Goal: Check status: Check status

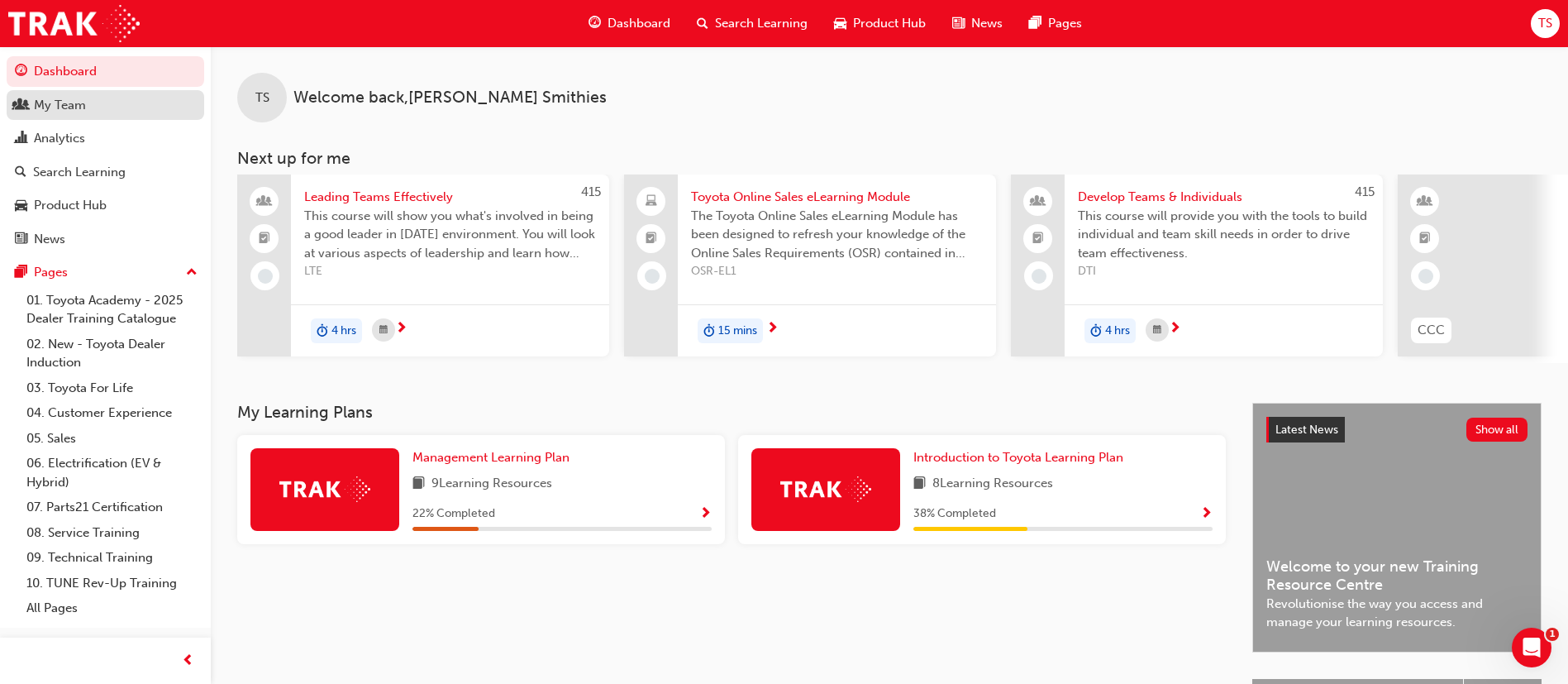
click at [91, 103] on div "My Team" at bounding box center [105, 105] width 181 height 21
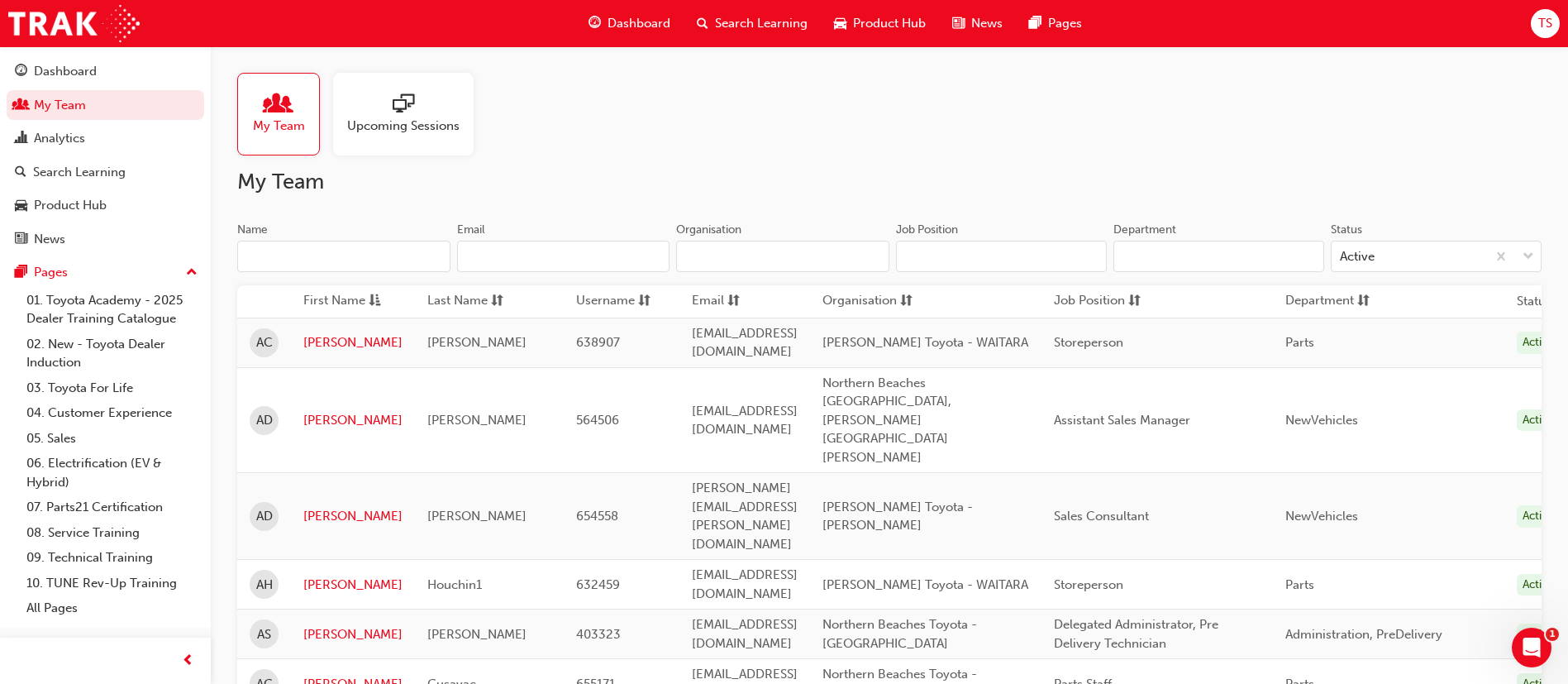
click at [393, 262] on input "Name" at bounding box center [344, 256] width 213 height 31
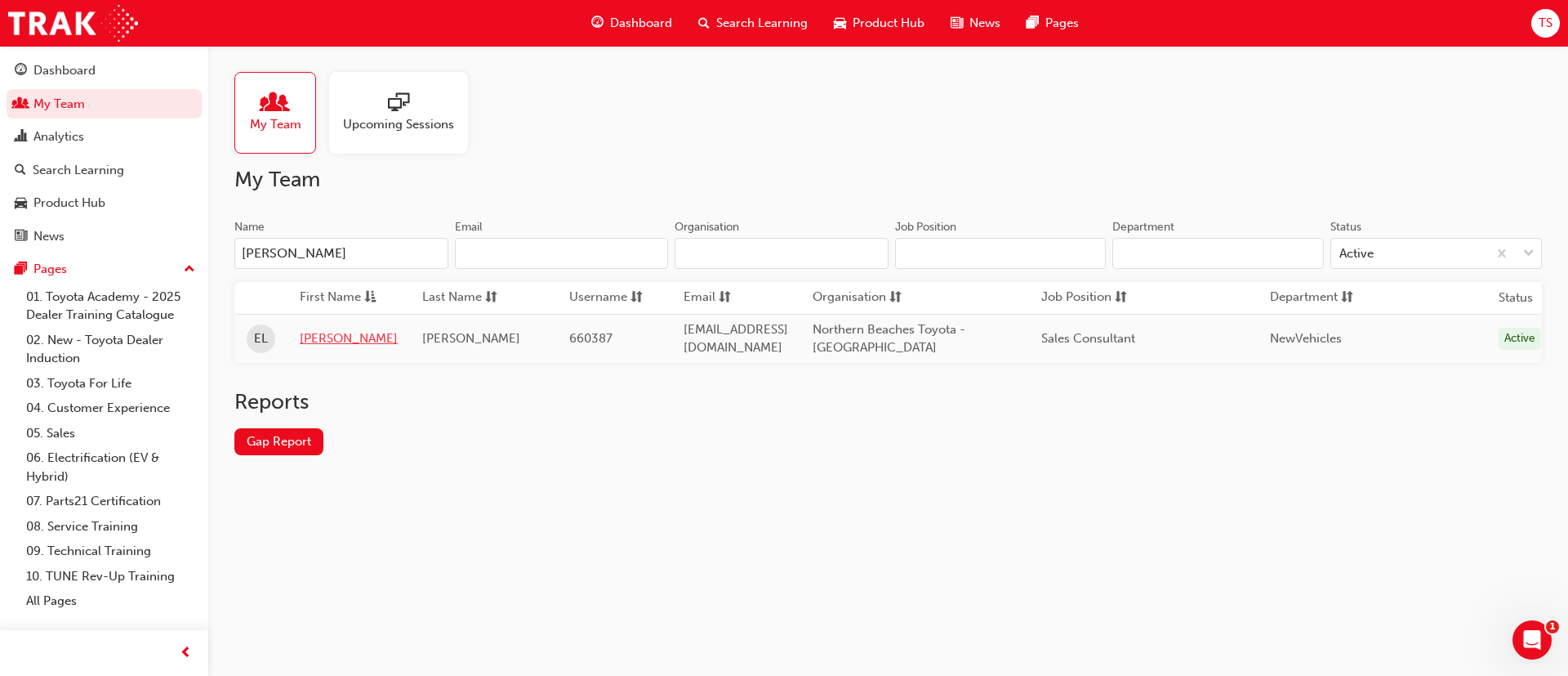
type input "[PERSON_NAME]"
click at [313, 341] on link "[PERSON_NAME]" at bounding box center [348, 338] width 98 height 19
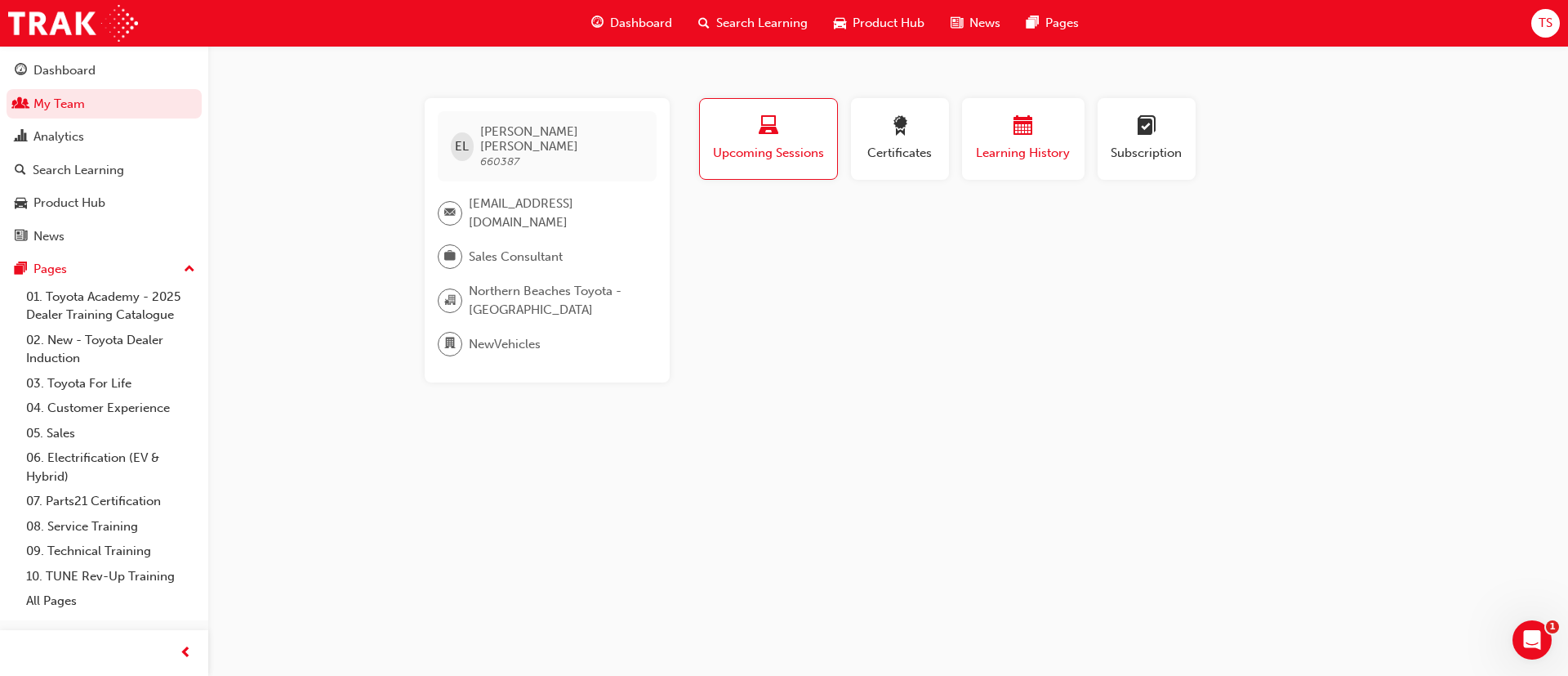
click at [1019, 175] on button "Learning History" at bounding box center [1023, 139] width 122 height 82
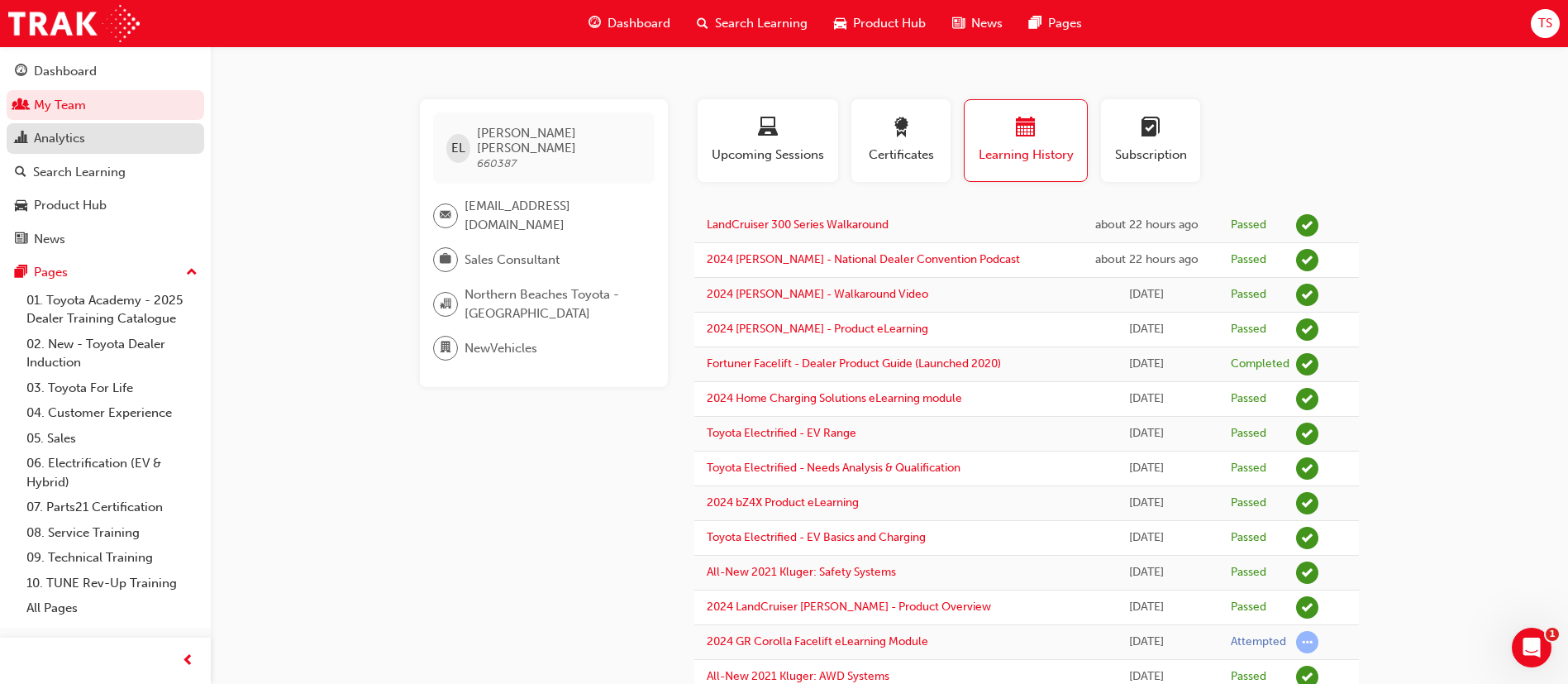
click at [67, 142] on div "Analytics" at bounding box center [59, 138] width 51 height 19
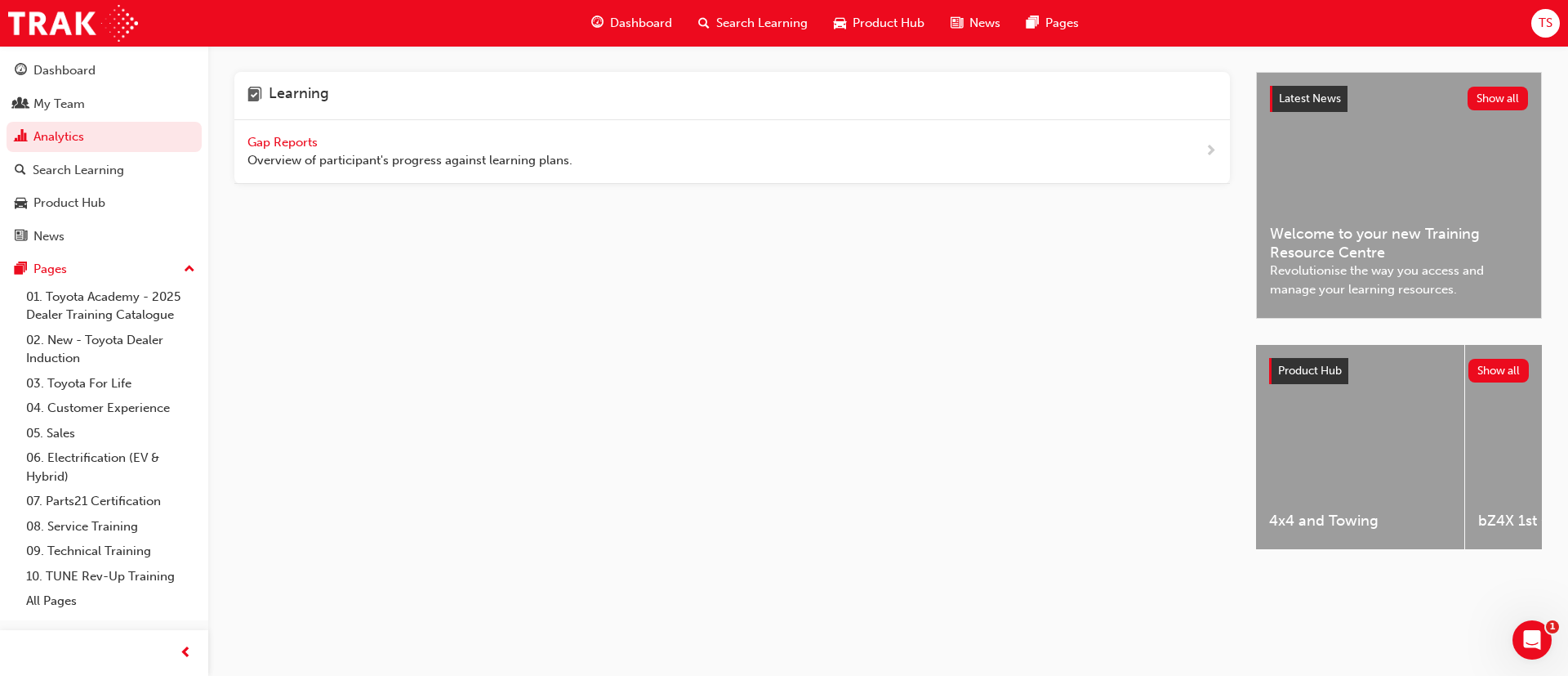
click at [314, 133] on div "Gap Reports Overview of participant's progress against learning plans." at bounding box center [409, 151] width 325 height 37
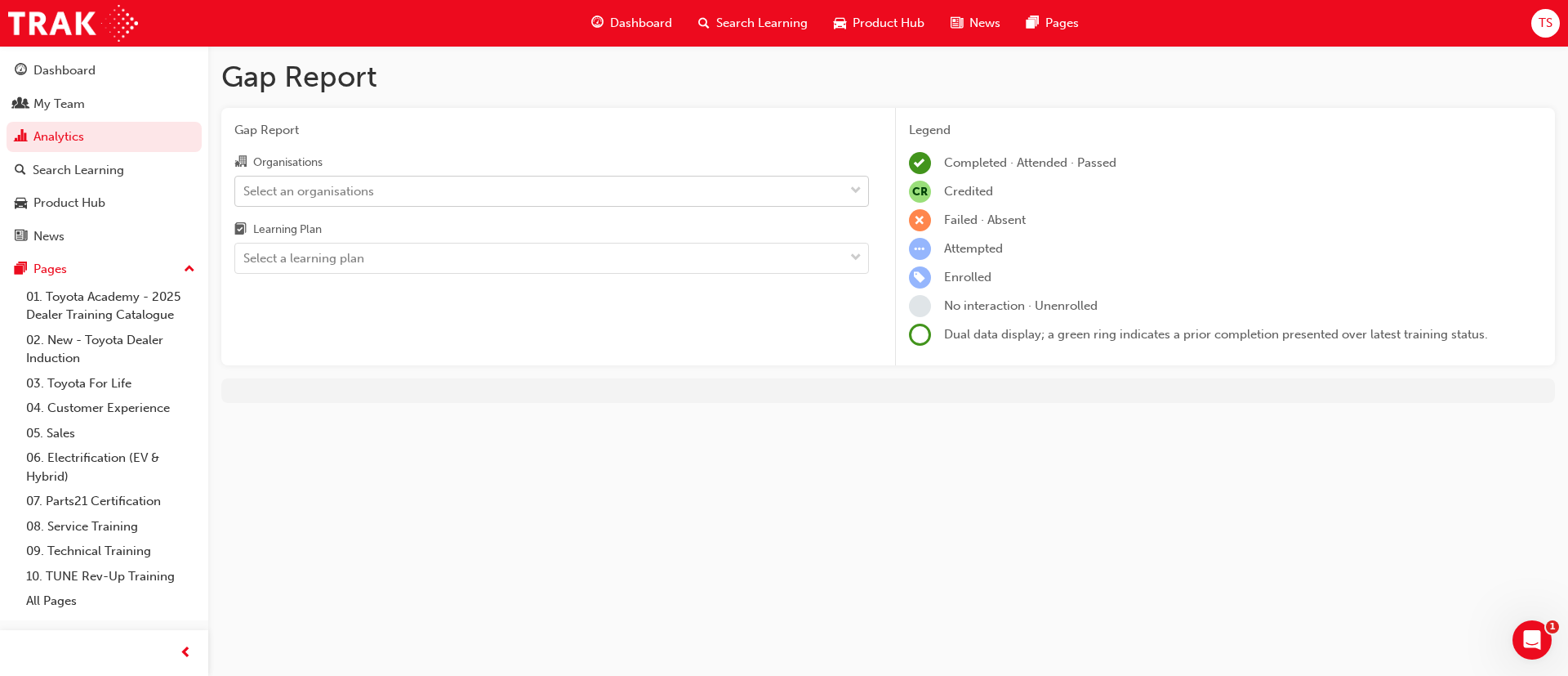
click at [403, 188] on div "Select an organisations" at bounding box center [539, 191] width 608 height 29
click at [245, 188] on input "Organisations Select an organisations" at bounding box center [245, 189] width 2 height 14
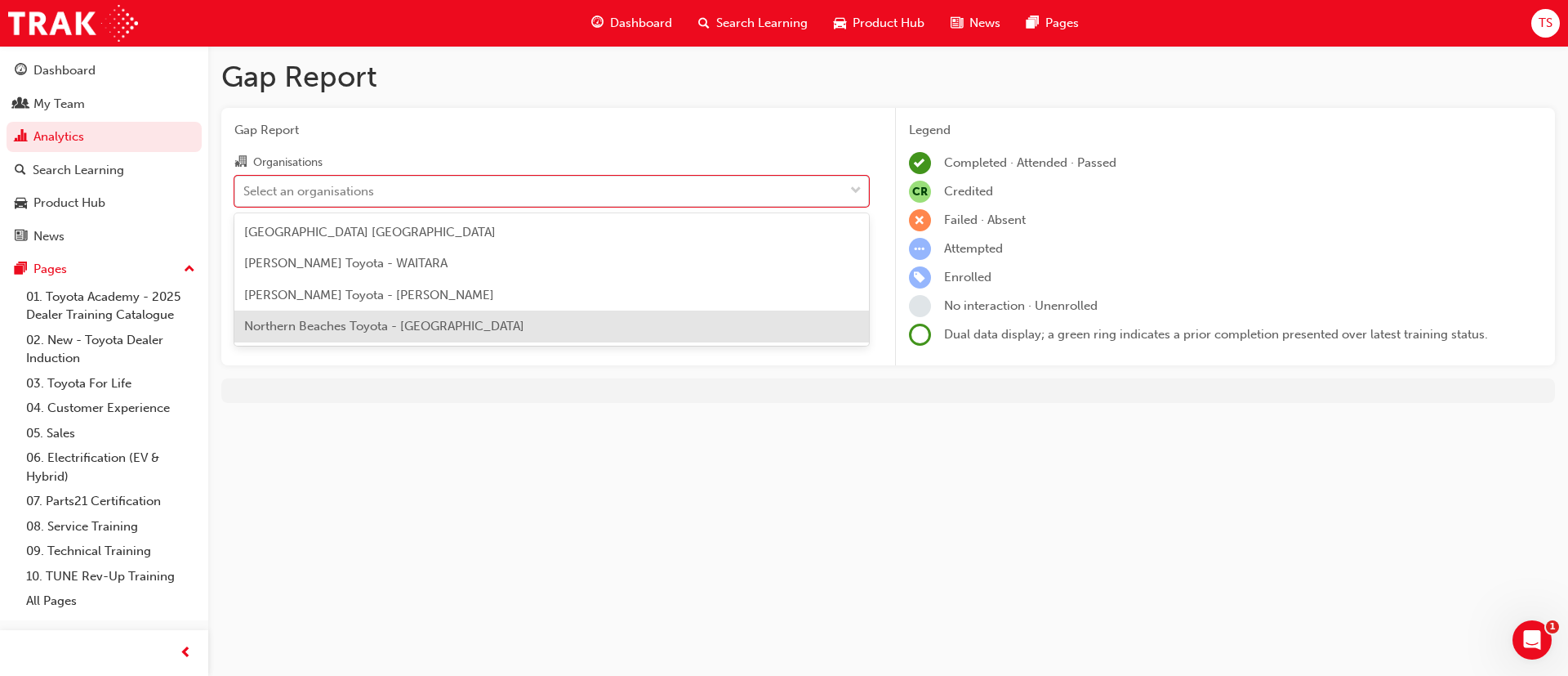
click at [374, 327] on span "Northern Beaches Toyota - [GEOGRAPHIC_DATA]" at bounding box center [383, 326] width 280 height 14
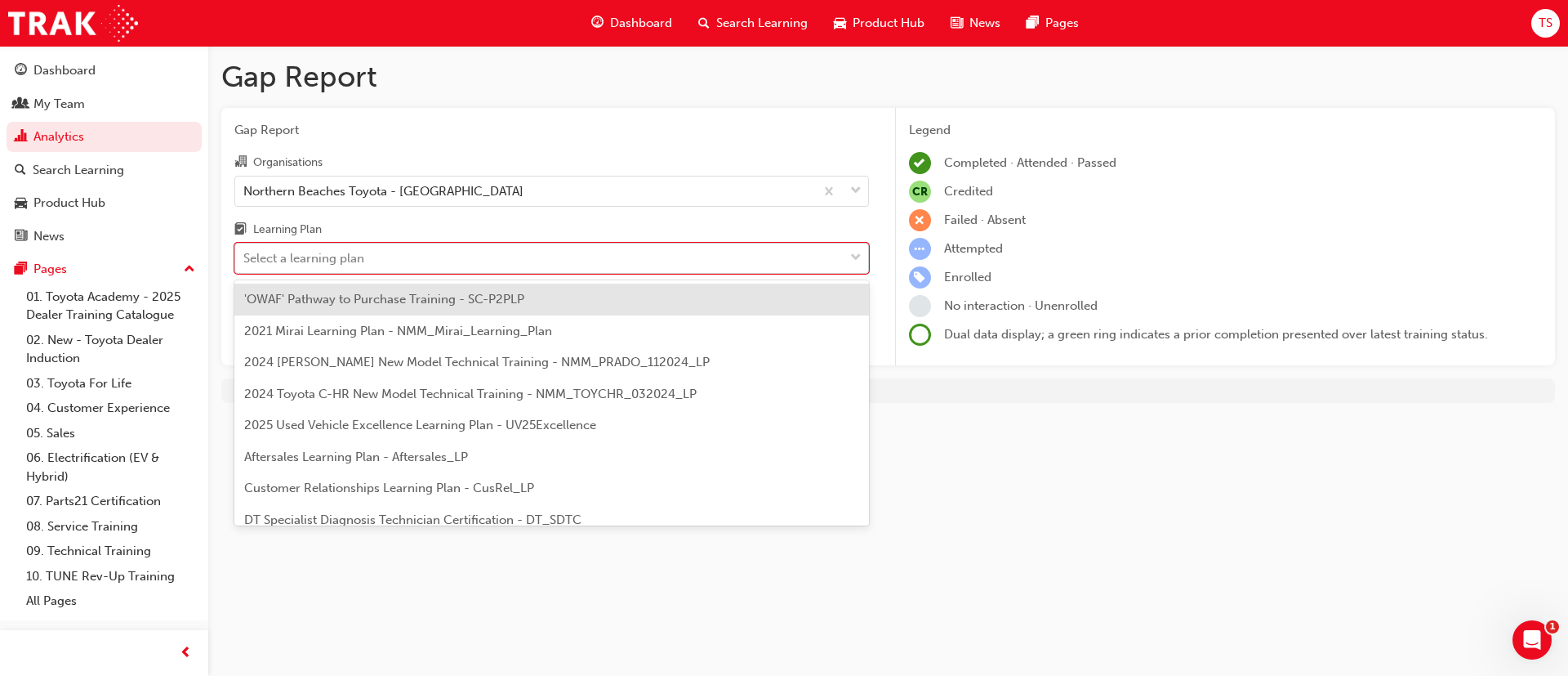
click at [377, 272] on div "Select a learning plan" at bounding box center [551, 258] width 634 height 31
click at [245, 265] on input "Learning Plan option 'OWAF' Pathway to Purchase Training - SC-P2PLP focused, 1 …" at bounding box center [245, 257] width 2 height 14
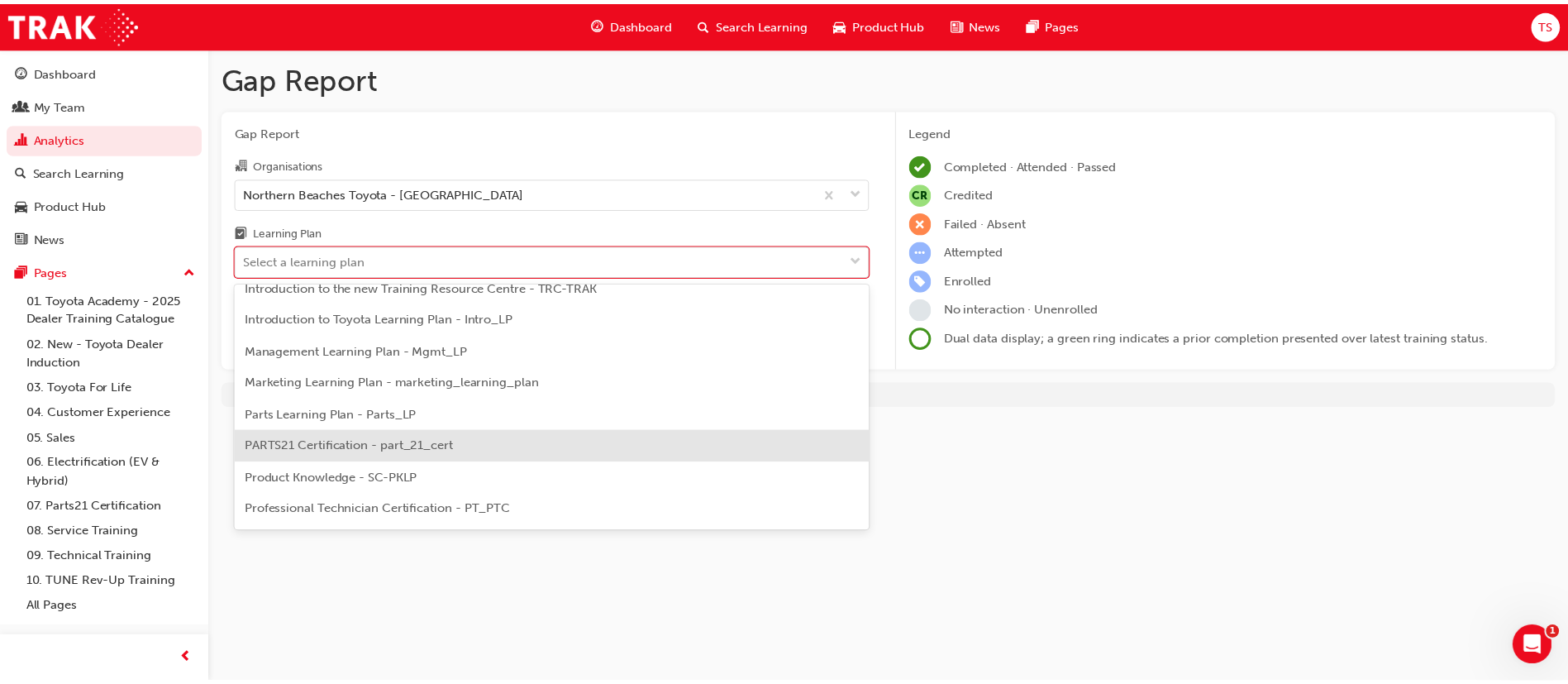
scroll to position [372, 0]
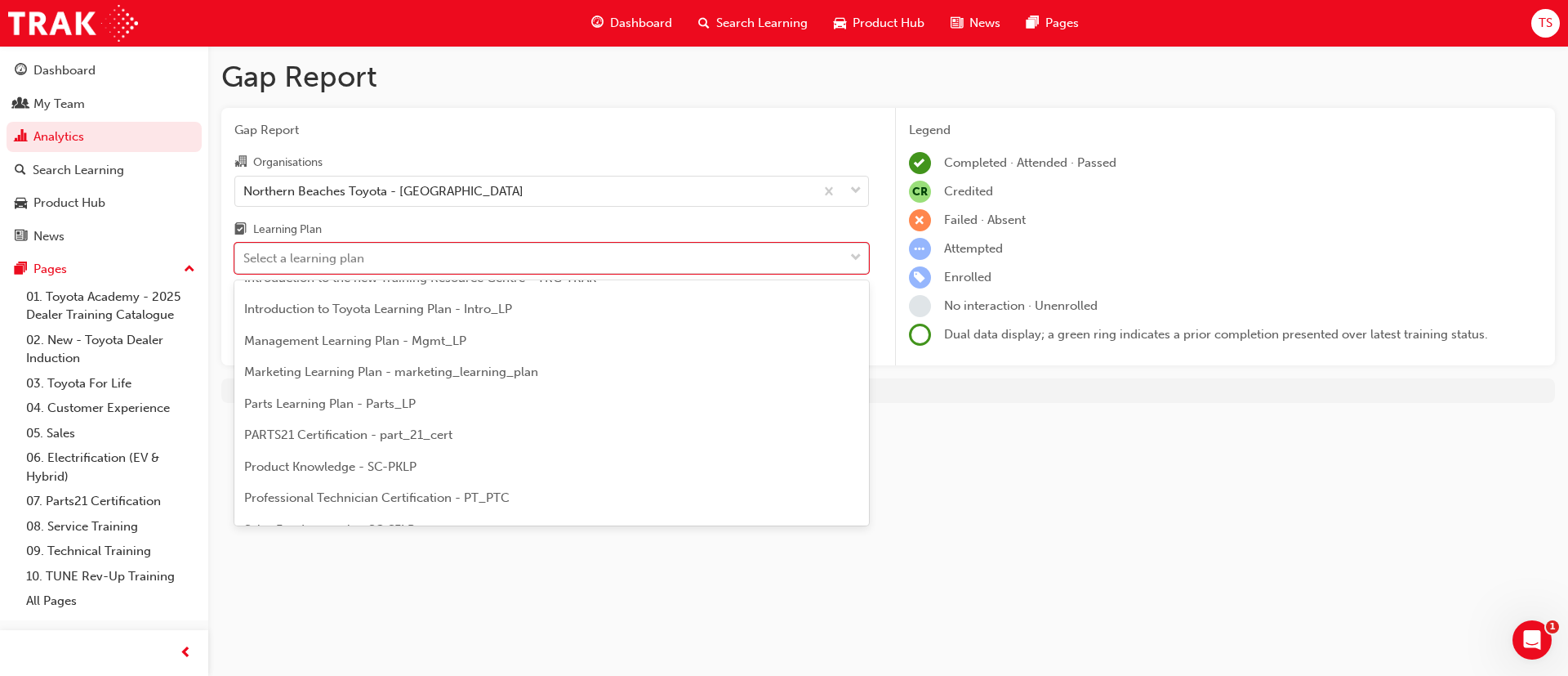
click at [412, 465] on span "Product Knowledge - SC-PKLP" at bounding box center [330, 466] width 173 height 14
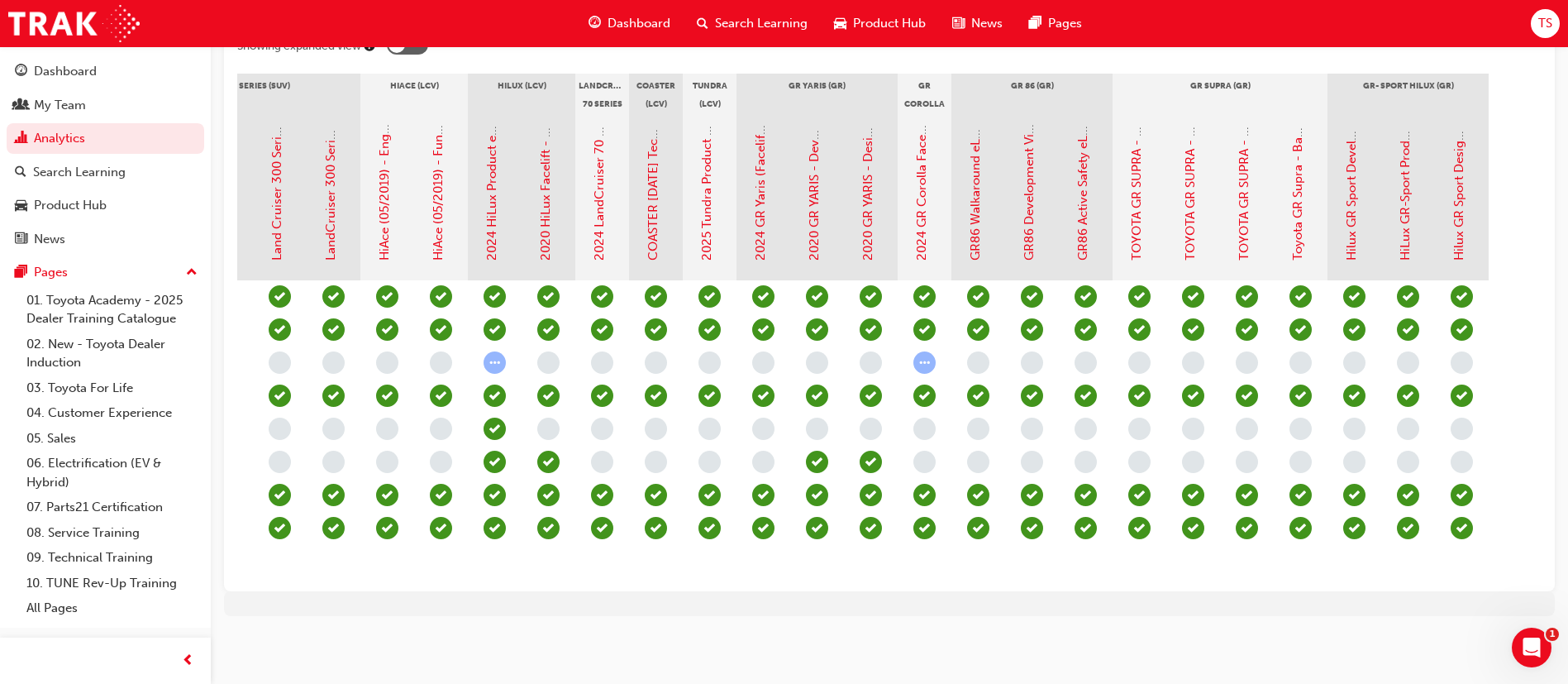
scroll to position [0, 2134]
click at [122, 116] on link "My Team" at bounding box center [105, 106] width 198 height 31
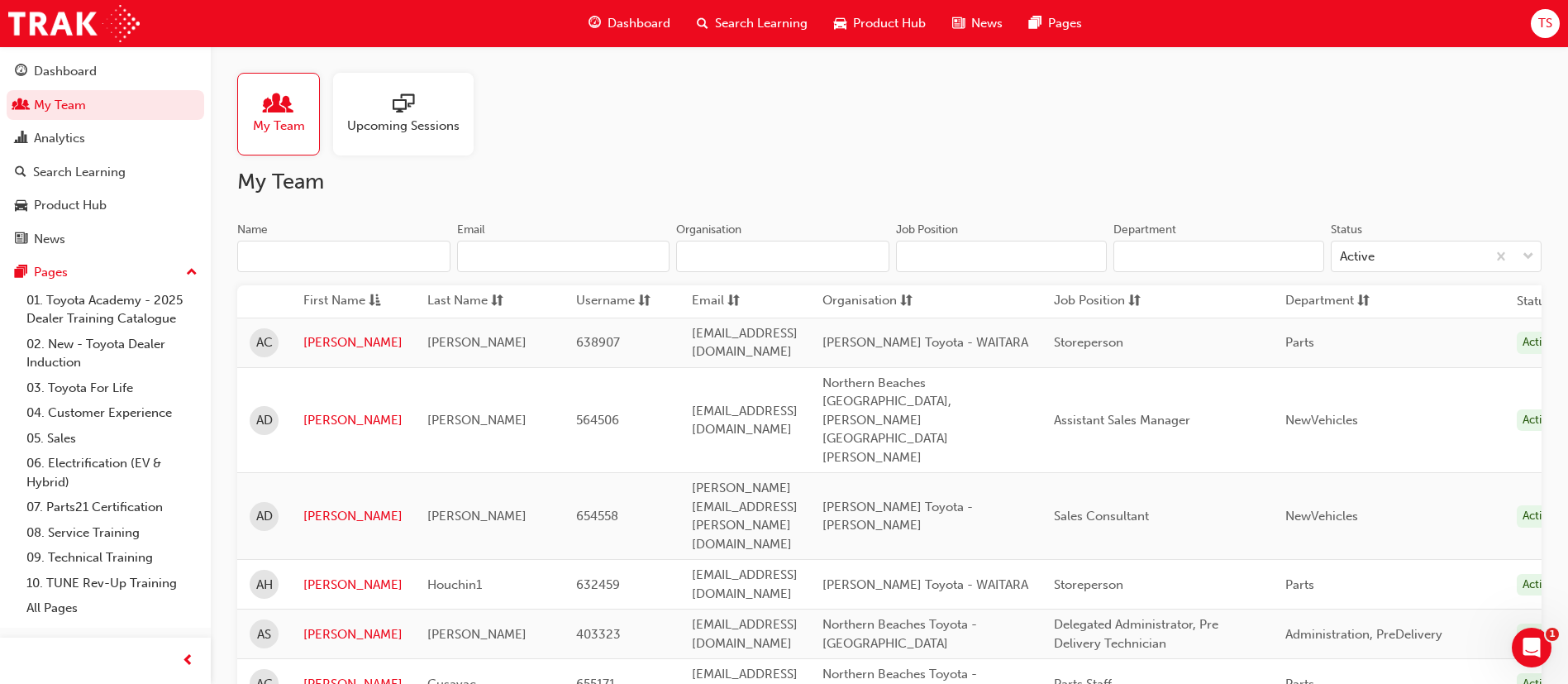
click at [361, 255] on input "Name" at bounding box center [344, 256] width 213 height 31
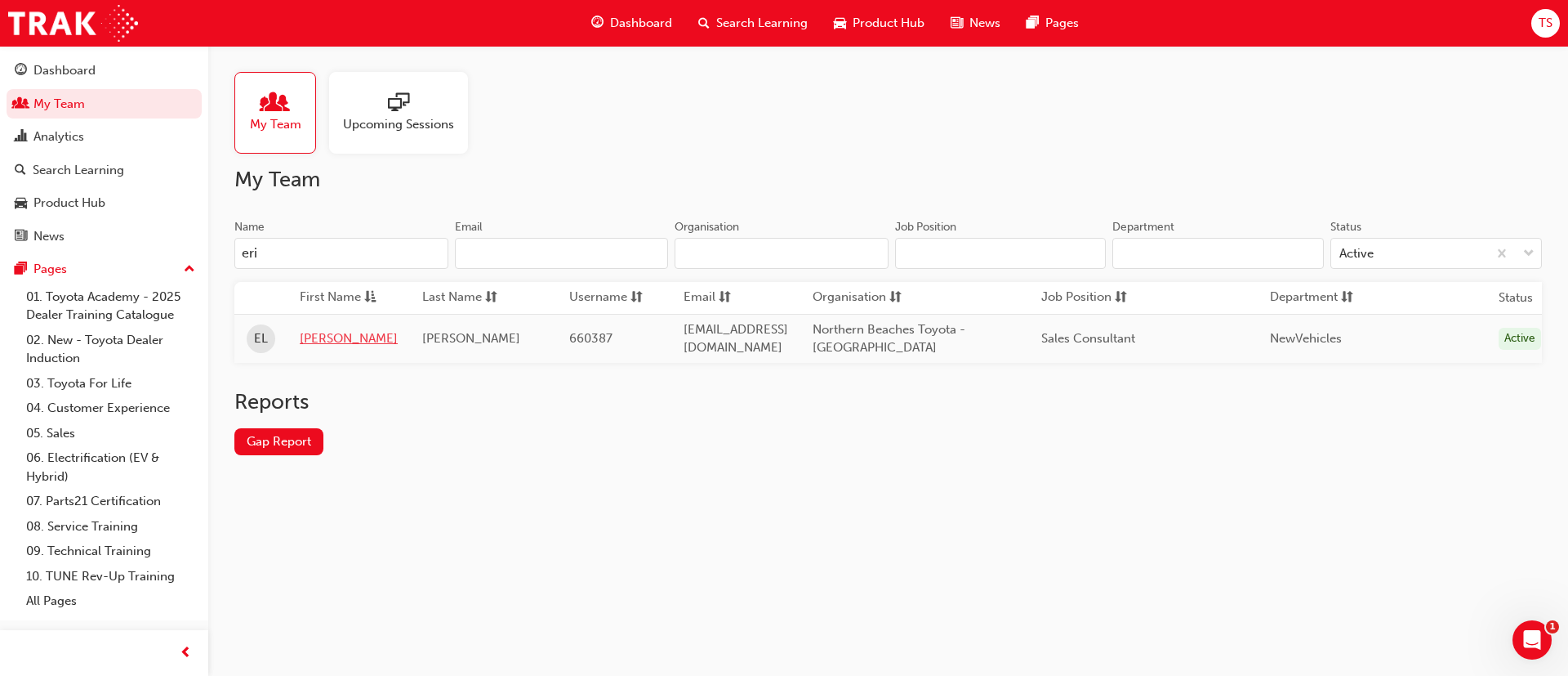
type input "eri"
click at [312, 338] on link "[PERSON_NAME]" at bounding box center [348, 338] width 98 height 19
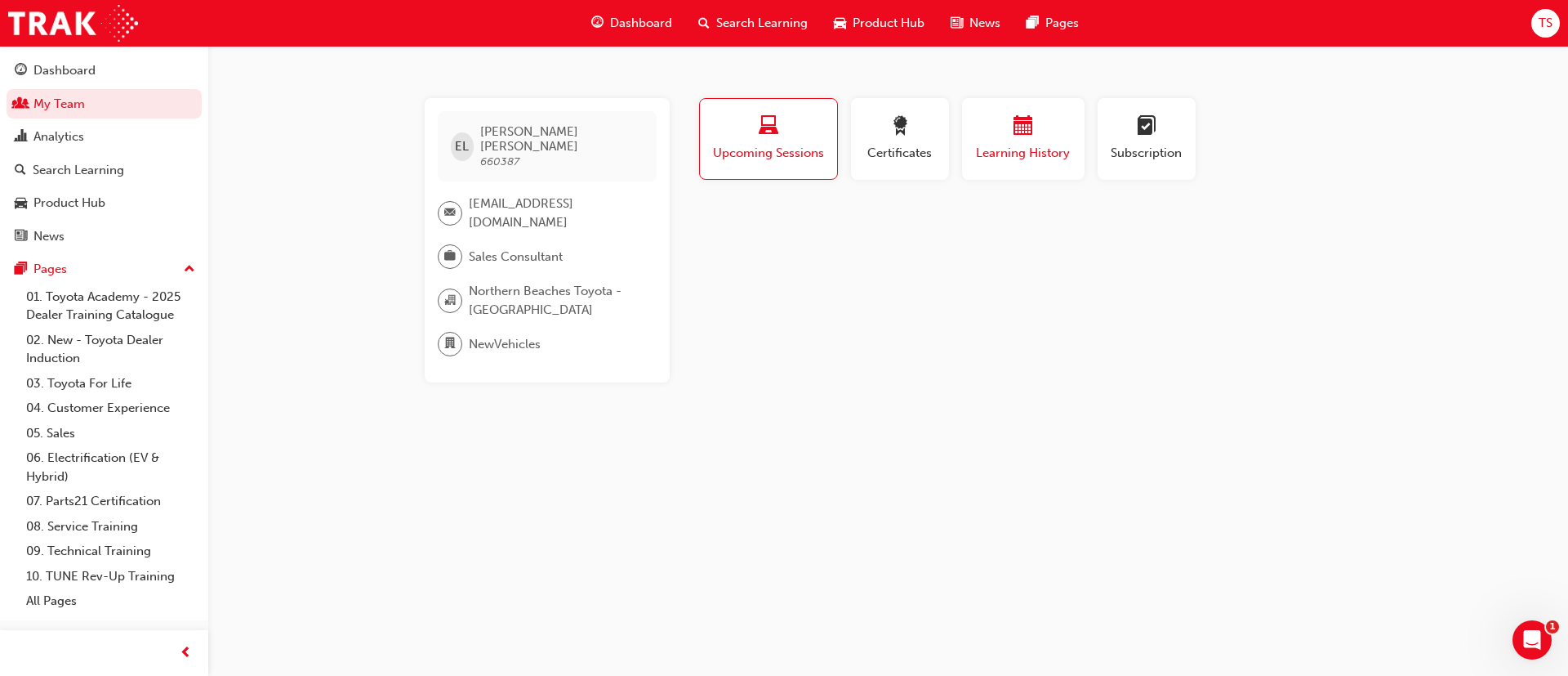
click at [1012, 147] on span "Learning History" at bounding box center [1023, 153] width 98 height 19
